Goal: Information Seeking & Learning: Learn about a topic

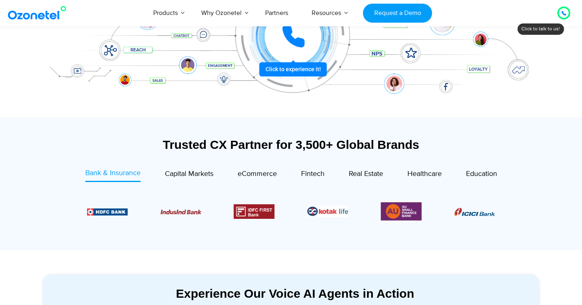
scroll to position [151, 0]
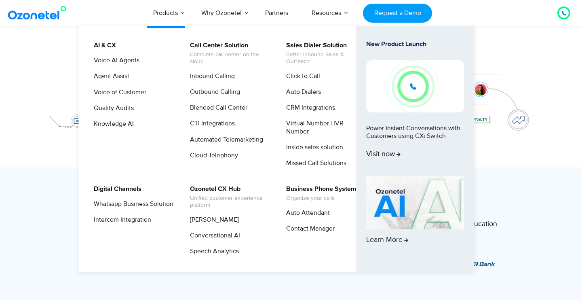
click at [180, 15] on li "Products AI & CX Voice AI Agents Agent Assist Voice of Customer Quality Audits …" at bounding box center [166, 13] width 48 height 27
click at [218, 78] on link "Inbound Calling" at bounding box center [210, 76] width 51 height 10
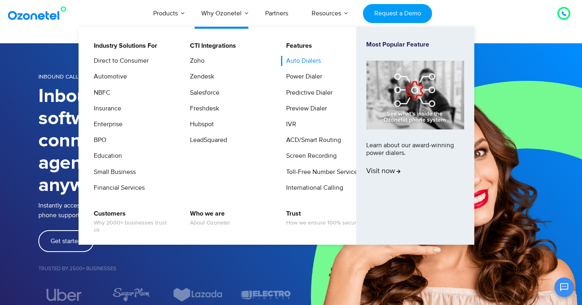
click at [312, 61] on link "Auto Dialers" at bounding box center [301, 61] width 41 height 10
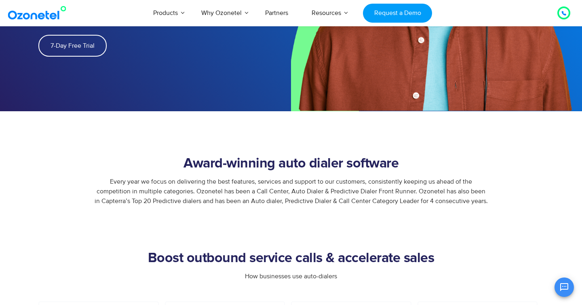
scroll to position [242, 0]
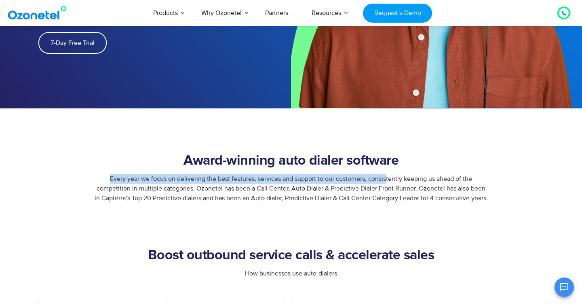
drag, startPoint x: 149, startPoint y: 173, endPoint x: 388, endPoint y: 186, distance: 239.3
click at [388, 186] on div "Every year we focus on delivering the best features, services and support to ou…" at bounding box center [290, 188] width 505 height 29
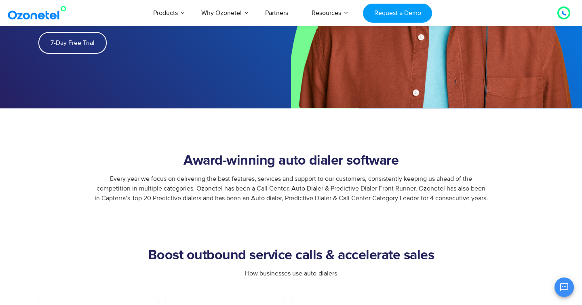
click at [391, 193] on div "Every year we focus on delivering the best features, services and support to ou…" at bounding box center [290, 188] width 505 height 29
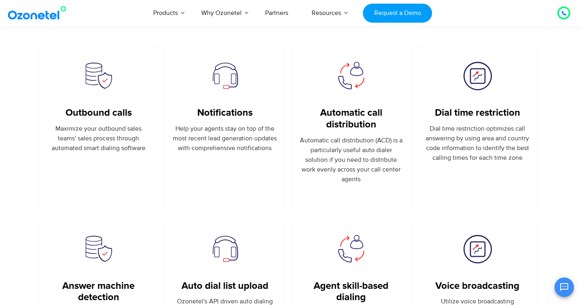
scroll to position [529, 0]
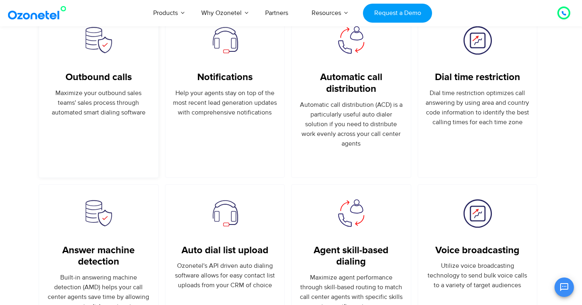
click at [143, 103] on p "Maximize your outbound sales teams' sales process through automated smart diali…" at bounding box center [99, 102] width 104 height 29
click at [244, 78] on link "Notifications" at bounding box center [224, 78] width 55 height 12
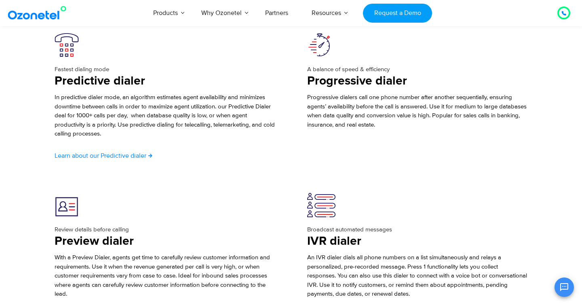
scroll to position [1399, 0]
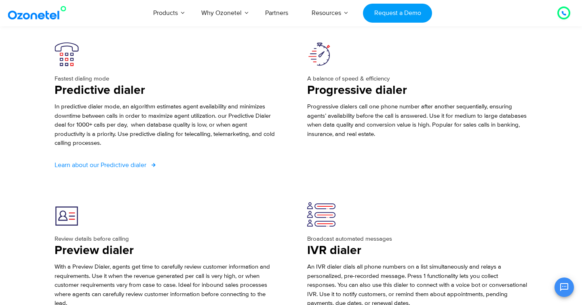
click at [123, 164] on span "Learn about our Predictive dialer" at bounding box center [101, 165] width 92 height 6
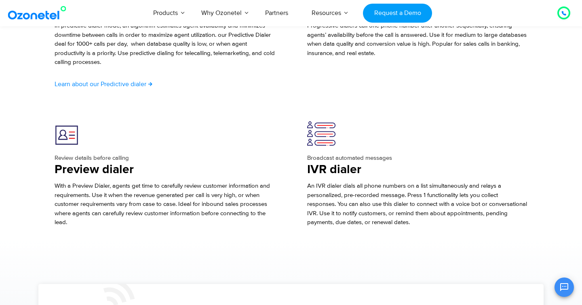
scroll to position [1496, 0]
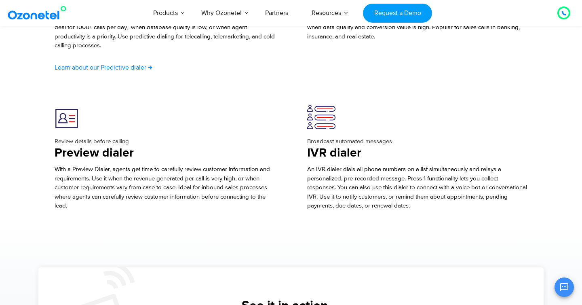
click at [146, 176] on span "With a Preview Dialer, agents get time to carefully review customer information…" at bounding box center [163, 187] width 216 height 44
click at [72, 119] on img at bounding box center [67, 117] width 24 height 24
click at [94, 140] on p "Review details before calling" at bounding box center [165, 141] width 220 height 9
click at [116, 143] on p "Review details before calling" at bounding box center [165, 141] width 220 height 9
click at [116, 150] on h3 "Preview dialer" at bounding box center [165, 153] width 220 height 16
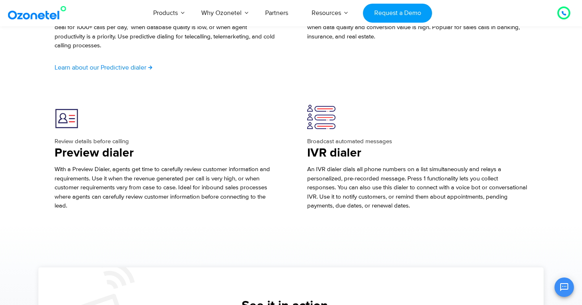
click at [116, 150] on h3 "Preview dialer" at bounding box center [165, 153] width 220 height 16
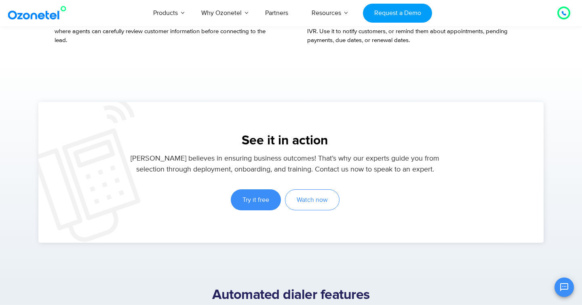
scroll to position [1578, 0]
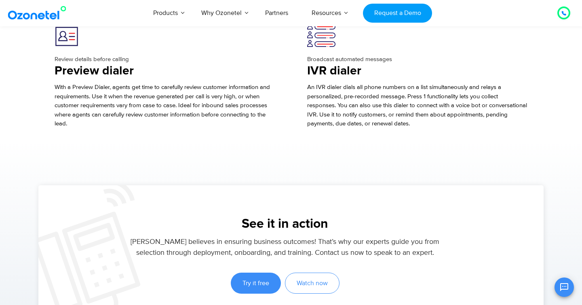
click at [146, 95] on span "With a Preview Dialer, agents get time to carefully review customer information…" at bounding box center [163, 105] width 216 height 44
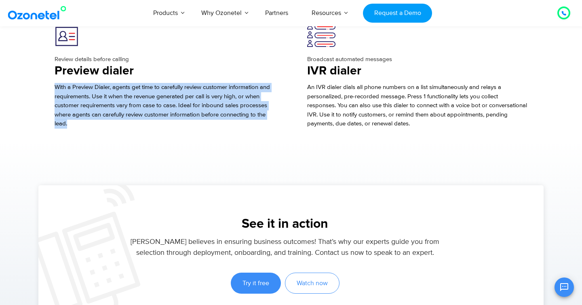
click at [146, 95] on span "With a Preview Dialer, agents get time to carefully review customer information…" at bounding box center [163, 105] width 216 height 44
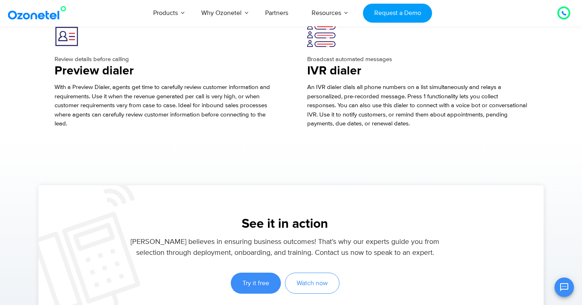
click at [146, 95] on span "With a Preview Dialer, agents get time to carefully review customer information…" at bounding box center [163, 105] width 216 height 44
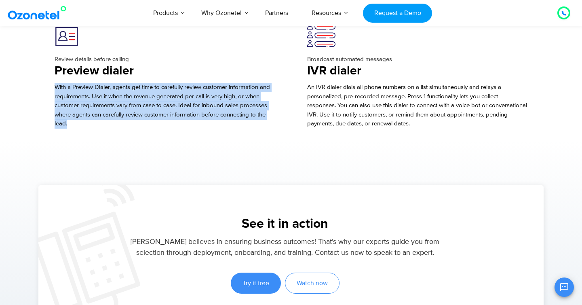
click at [146, 95] on span "With a Preview Dialer, agents get time to carefully review customer information…" at bounding box center [163, 105] width 216 height 44
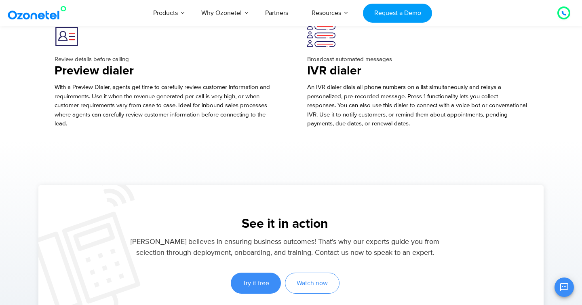
click at [146, 95] on span "With a Preview Dialer, agents get time to carefully review customer information…" at bounding box center [163, 105] width 216 height 44
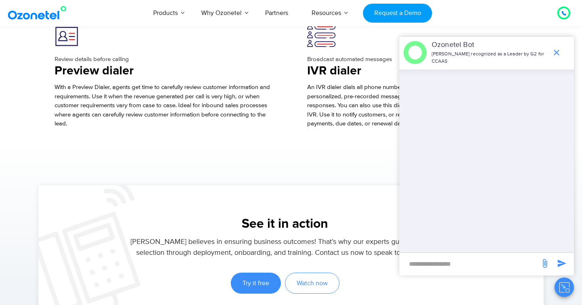
click at [330, 95] on span "An IVR dialer dials all phone numbers on a list simultaneously and relays a per…" at bounding box center [417, 105] width 220 height 44
click at [556, 53] on icon "end chat or minimize" at bounding box center [557, 53] width 6 height 6
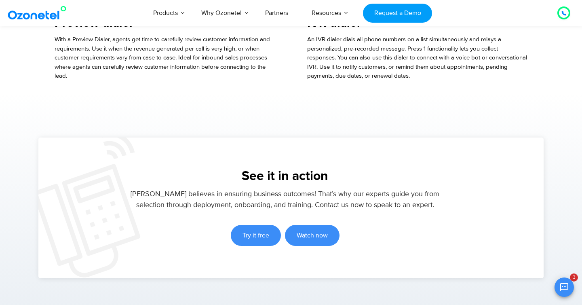
scroll to position [1628, 0]
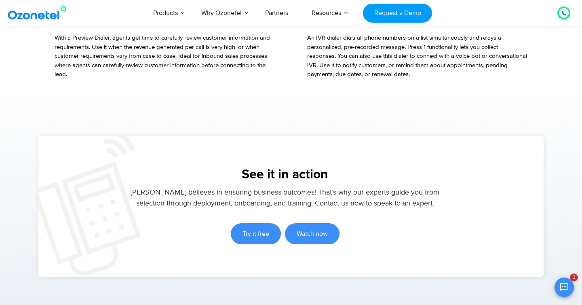
click at [321, 232] on span "Watch now" at bounding box center [312, 233] width 31 height 6
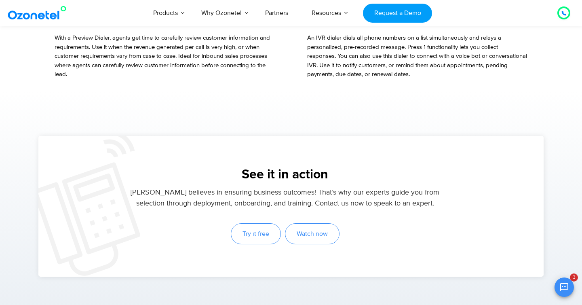
click at [264, 233] on span "Try it free" at bounding box center [256, 233] width 27 height 6
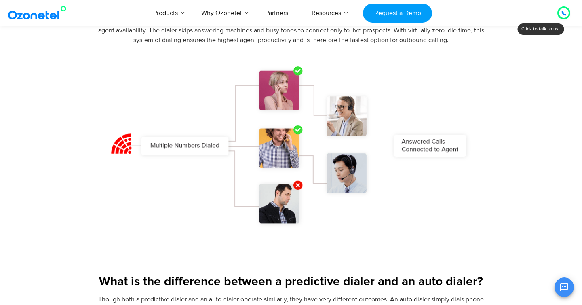
scroll to position [530, 0]
